Goal: Find specific page/section: Find specific page/section

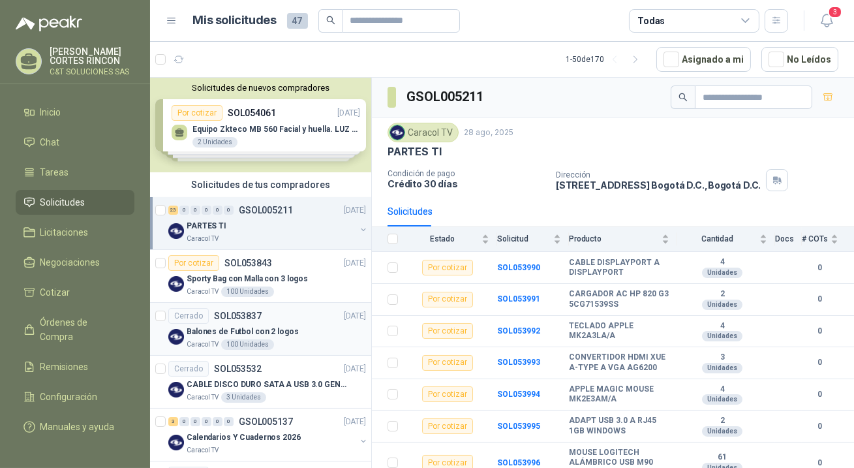
scroll to position [237, 0]
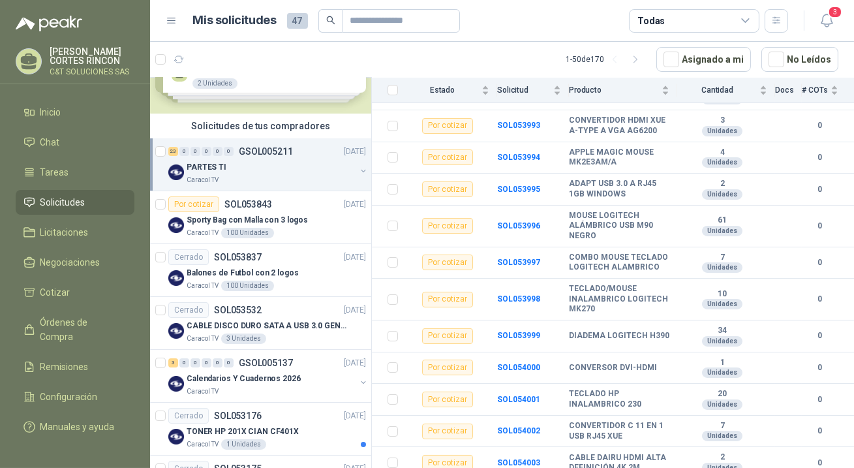
click at [61, 195] on span "Solicitudes" at bounding box center [62, 202] width 45 height 14
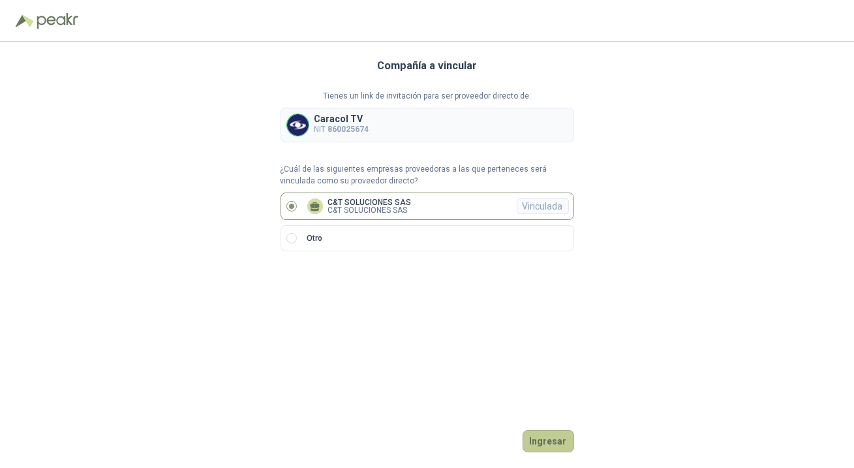
click at [534, 443] on button "Ingresar" at bounding box center [549, 441] width 52 height 22
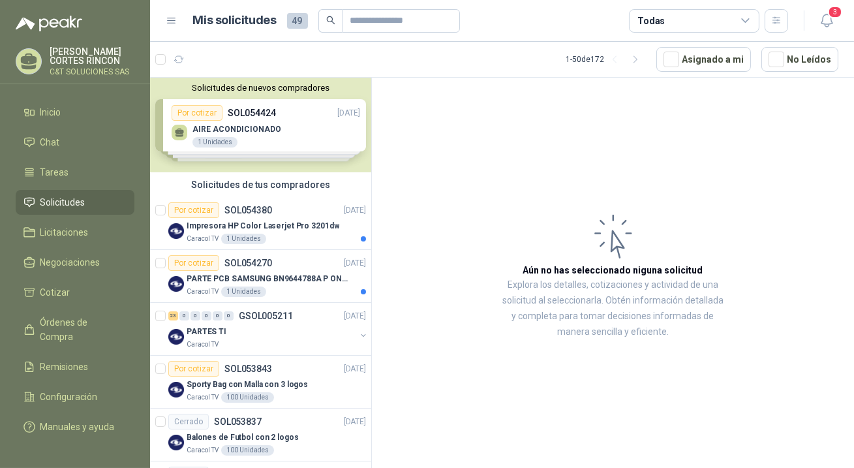
click at [91, 201] on li "Solicitudes" at bounding box center [74, 202] width 103 height 14
click at [199, 314] on div "0" at bounding box center [196, 315] width 10 height 9
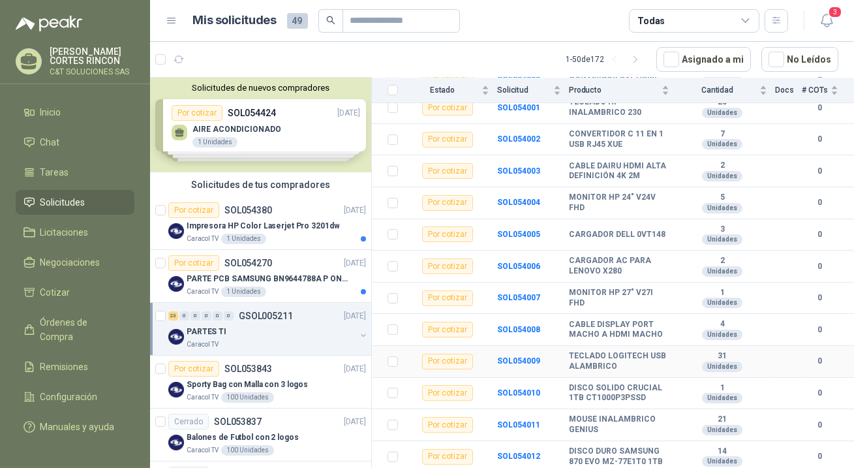
scroll to position [573, 0]
click at [198, 261] on div "Por cotizar" at bounding box center [193, 263] width 51 height 16
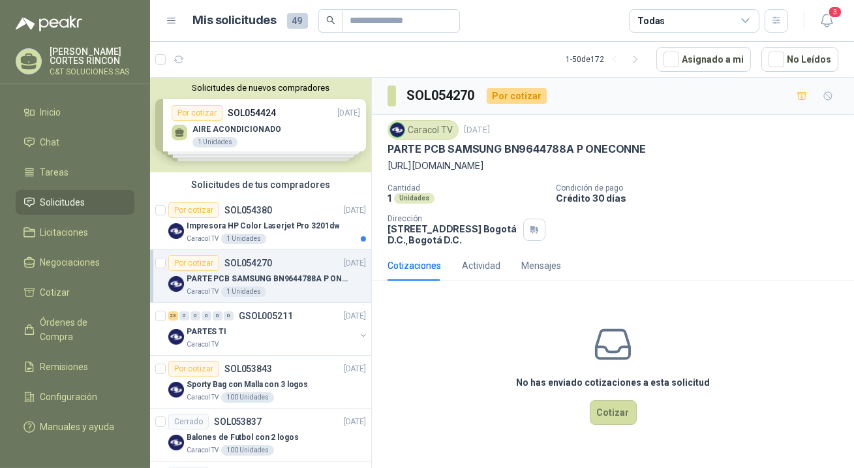
click at [83, 201] on span "Solicitudes" at bounding box center [62, 202] width 45 height 14
